Goal: Information Seeking & Learning: Check status

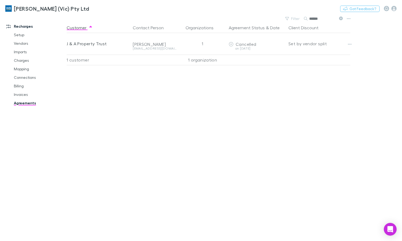
drag, startPoint x: 343, startPoint y: 19, endPoint x: 339, endPoint y: 18, distance: 3.6
click at [343, 19] on icon at bounding box center [341, 19] width 4 height 4
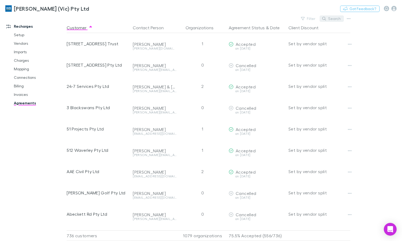
click at [339, 18] on button "Search" at bounding box center [332, 18] width 24 height 6
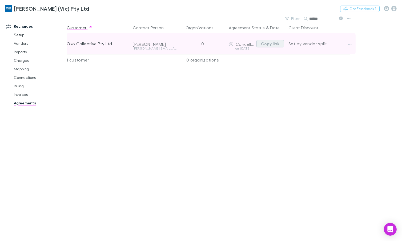
type input "******"
click at [266, 45] on button "Copy link" at bounding box center [271, 43] width 28 height 7
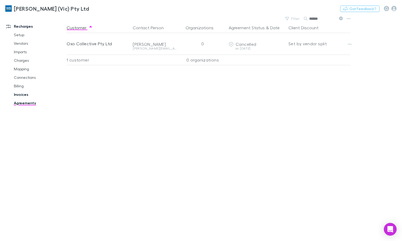
click at [20, 93] on link "Invoices" at bounding box center [39, 94] width 61 height 9
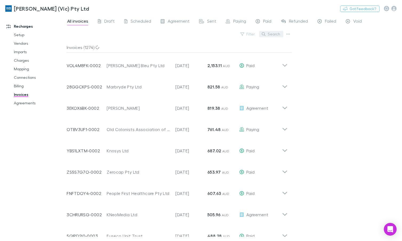
click at [270, 35] on button "Search" at bounding box center [271, 34] width 24 height 6
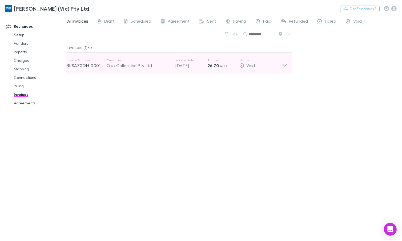
type input "*********"
click at [289, 68] on div "Invoice Number RKSAZ0QH-0001 Customer Oxo Collective Pty Ltd Invoice Date [DATE…" at bounding box center [177, 63] width 230 height 21
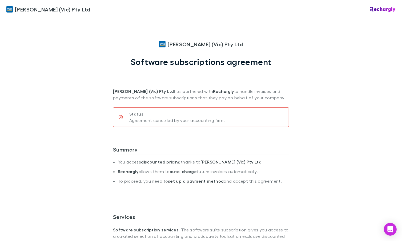
scroll to position [218, 0]
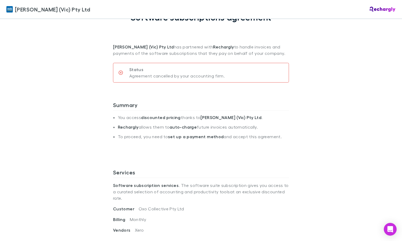
scroll to position [194, 0]
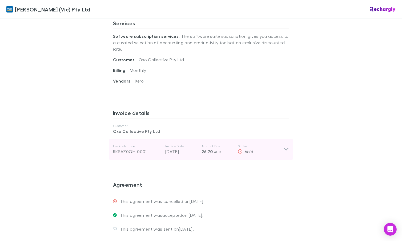
click at [285, 148] on div "Invoice Number RKSAZ0QH-0001 Invoice Date 28 Jul 2025 Amount Due 26.70 AUD Stat…" at bounding box center [201, 149] width 185 height 21
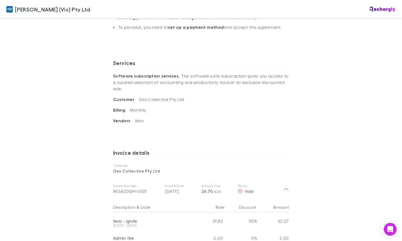
scroll to position [145, 0]
